Goal: Transaction & Acquisition: Purchase product/service

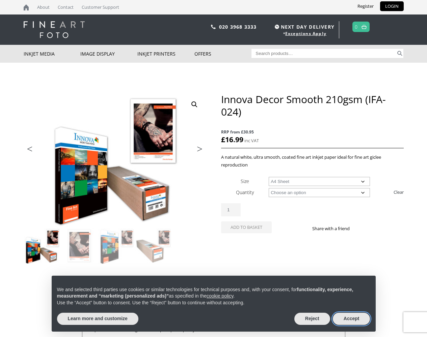
click at [351, 319] on button "Accept" at bounding box center [351, 319] width 37 height 12
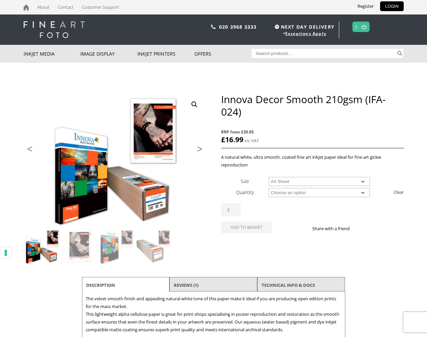
select select "a4-sheet"
select select "25-sheets"
select select "a4-sheet"
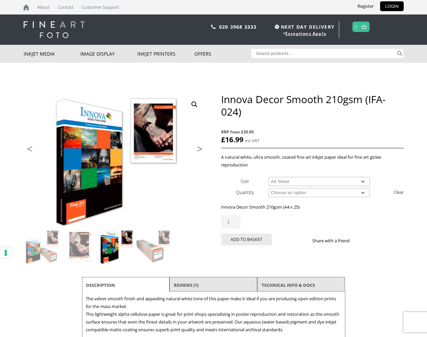
click at [246, 239] on button "Add to basket" at bounding box center [246, 240] width 51 height 12
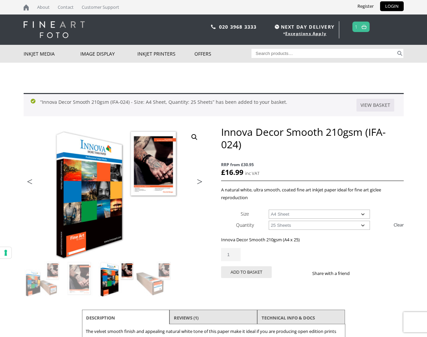
click at [375, 105] on link "View basket" at bounding box center [375, 105] width 38 height 13
